Goal: Find specific page/section: Find specific page/section

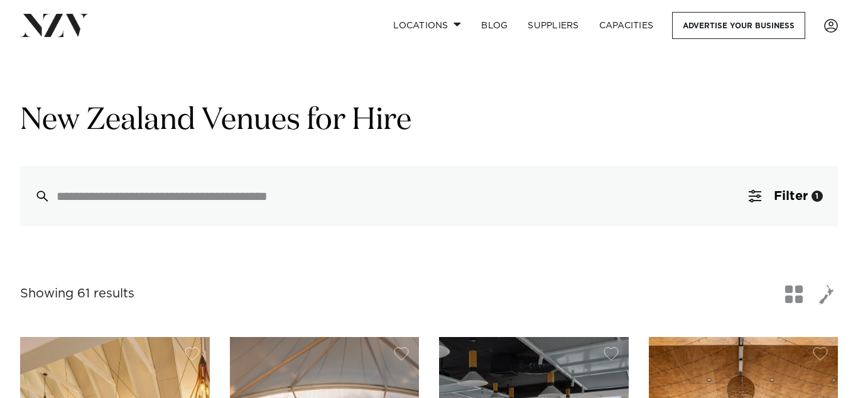
click at [230, 197] on input "search" at bounding box center [403, 196] width 692 height 14
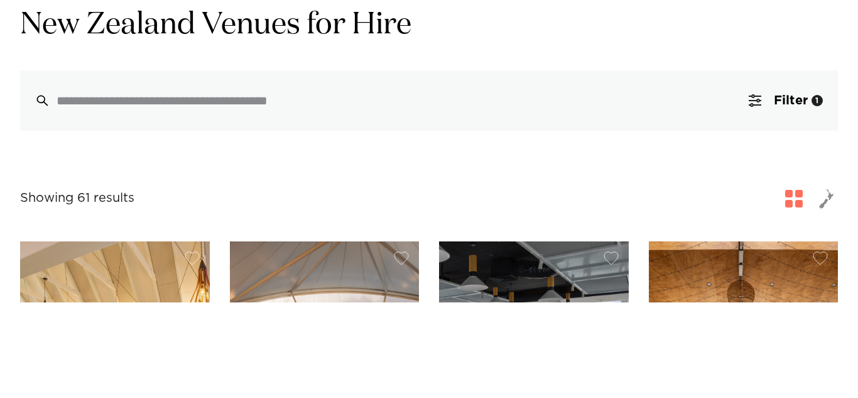
type input "*"
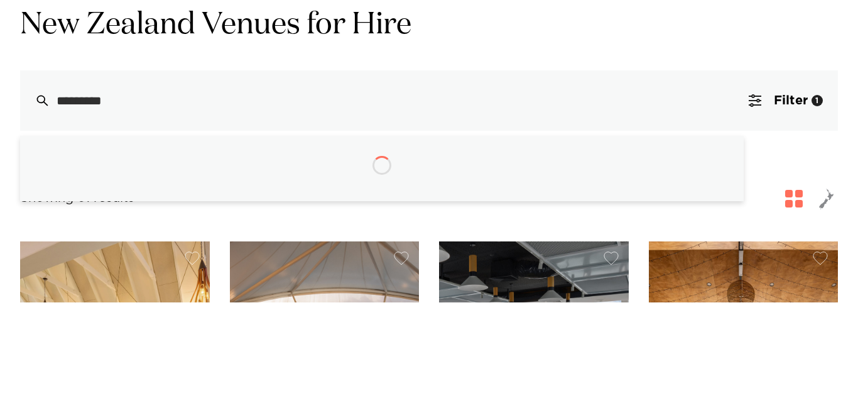
type input "**********"
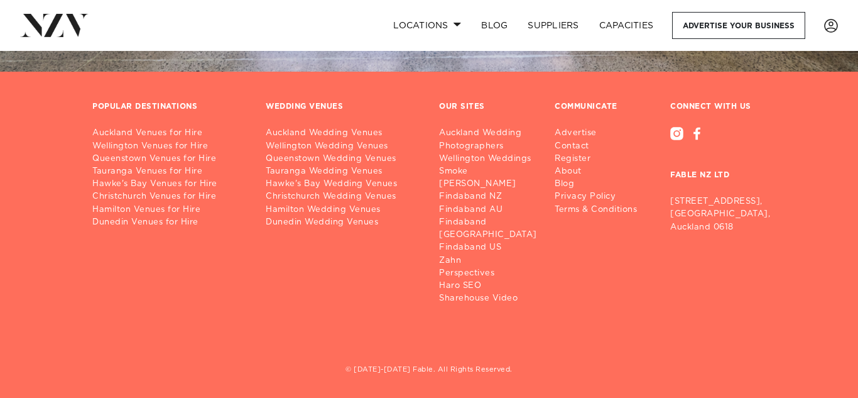
scroll to position [1269, 0]
